Goal: Task Accomplishment & Management: Manage account settings

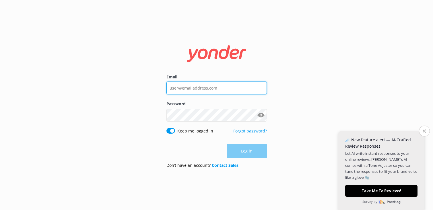
click at [241, 93] on input "Email" at bounding box center [216, 88] width 100 height 13
type input "[EMAIL_ADDRESS][DOMAIN_NAME]"
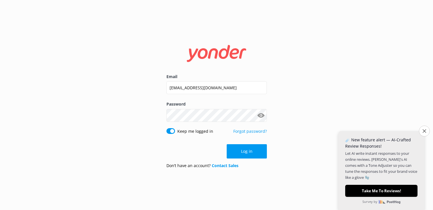
click at [262, 114] on button "Show password" at bounding box center [260, 115] width 11 height 11
click at [255, 152] on button "Log in" at bounding box center [246, 151] width 40 height 14
